Goal: Task Accomplishment & Management: Manage account settings

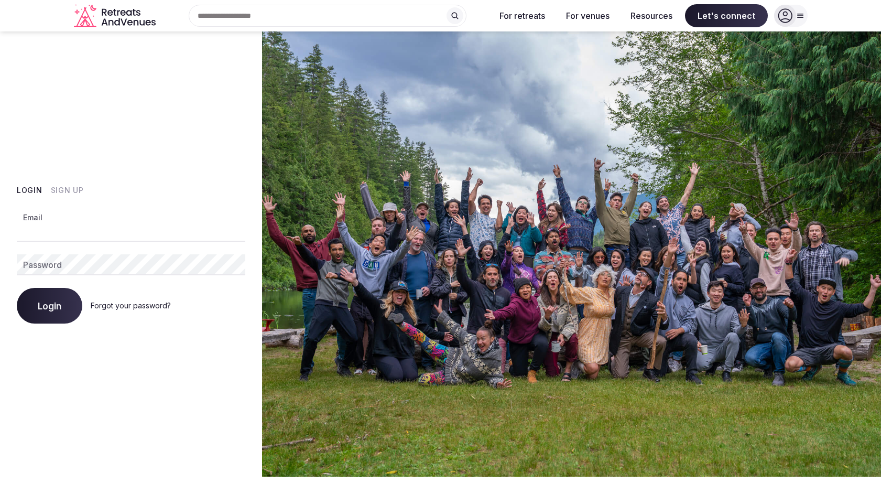
click at [26, 231] on input "Email" at bounding box center [131, 231] width 229 height 21
click at [231, 477] on com-1password-button at bounding box center [440, 477] width 881 height 0
type input "**********"
click at [61, 296] on div "Login Forgot your password?" at bounding box center [131, 306] width 229 height 36
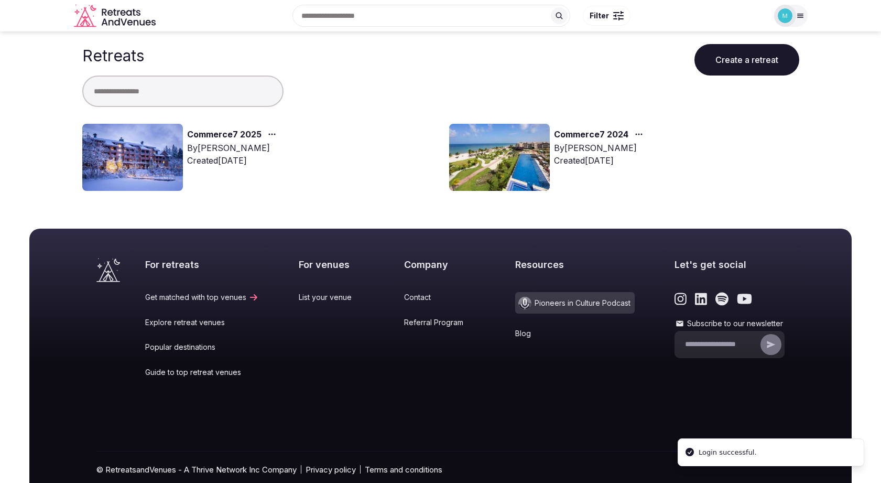
click at [212, 132] on link "Commerce7 2025" at bounding box center [224, 135] width 74 height 14
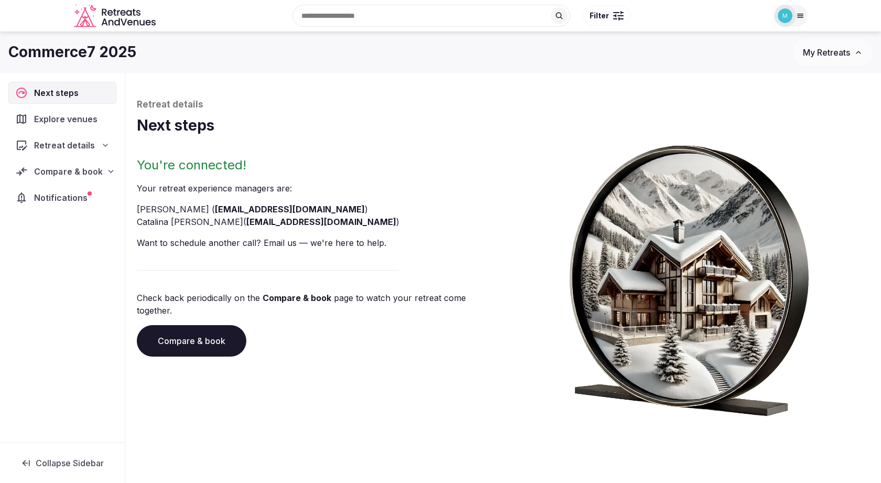
click at [83, 174] on span "Compare & book" at bounding box center [68, 171] width 69 height 13
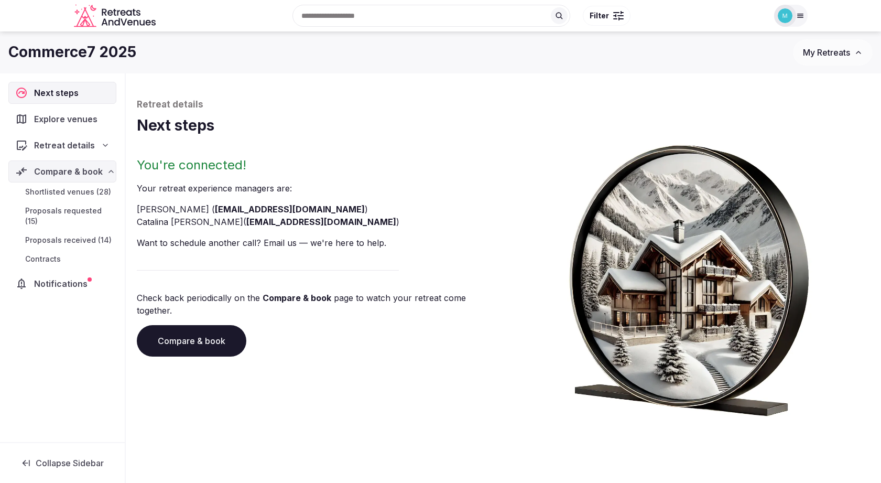
click at [72, 239] on span "Proposals received (14)" at bounding box center [68, 240] width 87 height 10
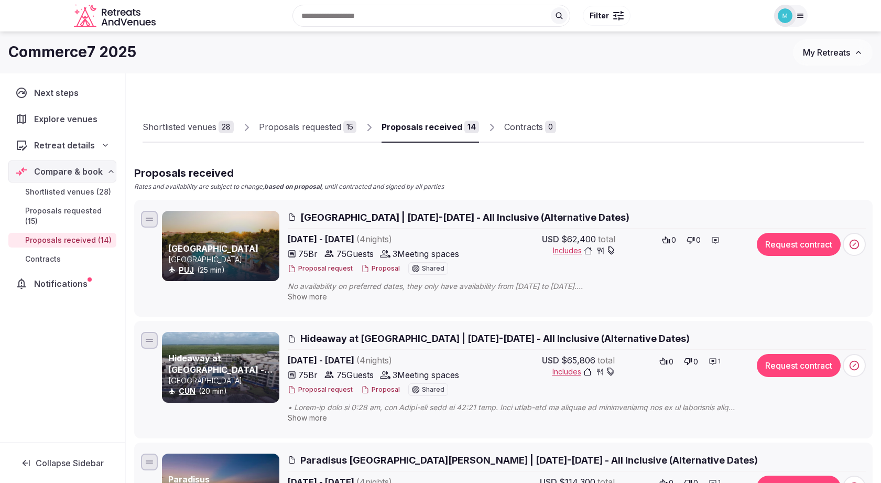
click at [321, 297] on span "Show more" at bounding box center [307, 296] width 39 height 9
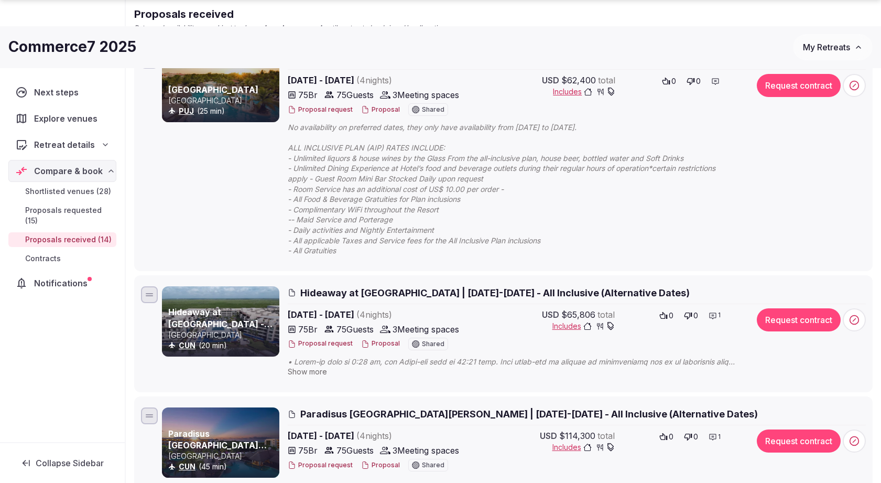
scroll to position [162, 0]
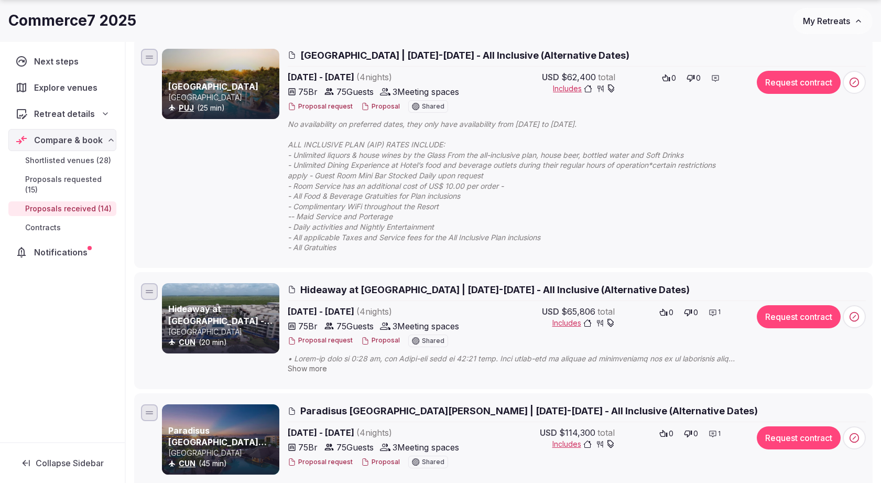
click at [76, 181] on span "Proposals requested (15)" at bounding box center [68, 184] width 87 height 21
